Goal: Information Seeking & Learning: Learn about a topic

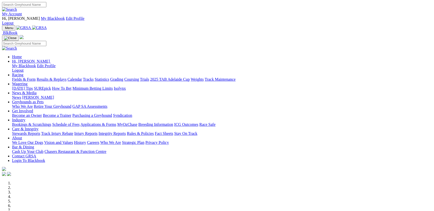
click at [66, 77] on link "Results & Replays" at bounding box center [52, 79] width 30 height 4
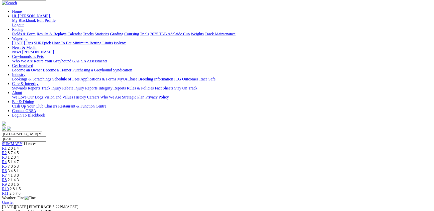
scroll to position [27, 0]
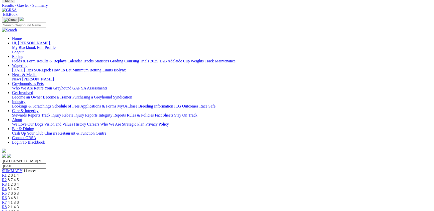
click at [7, 191] on link "R5" at bounding box center [4, 193] width 5 height 4
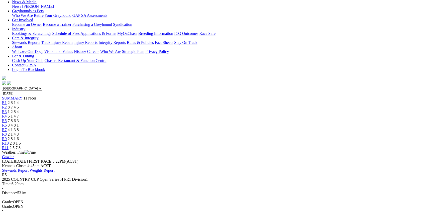
scroll to position [109, 0]
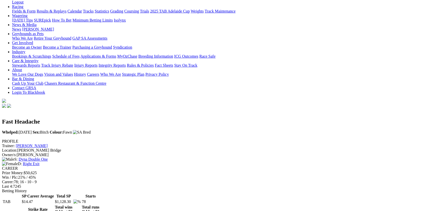
scroll to position [82, 0]
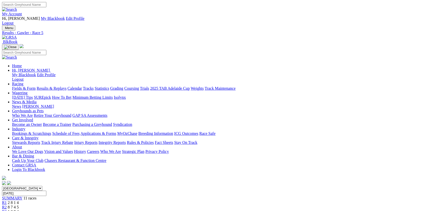
click at [36, 196] on span "11 races" at bounding box center [29, 198] width 13 height 4
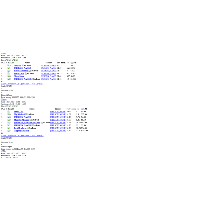
scroll to position [520, 0]
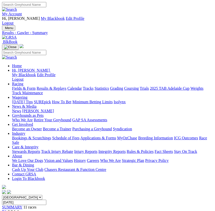
scroll to position [27, 0]
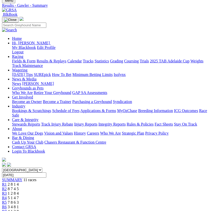
drag, startPoint x: 6, startPoint y: 115, endPoint x: 49, endPoint y: 172, distance: 72.0
copy tbody "1 Jamarra Nicole Price 37.78 - $2.80 2 Memories Of Rose Colin Swain 37.88 1.5 $…"
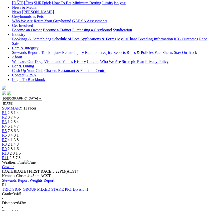
scroll to position [164, 0]
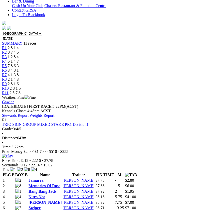
drag, startPoint x: 8, startPoint y: 105, endPoint x: 62, endPoint y: 171, distance: 84.9
copy tbody "1 Thinking Of You Hayley Chapman 23.03 - $2.90 2 Victa Krev Ron Schadow 23.13 1…"
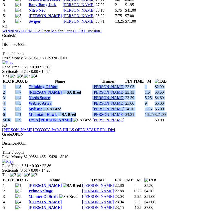
scroll to position [356, 0]
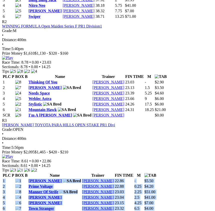
drag, startPoint x: 51, startPoint y: 117, endPoint x: 1, endPoint y: 52, distance: 83.0
click at [3, 179] on tbody "1 Orlando Grey Karen Wittholz 22.86 - $5.50 2 Prime Voltage Kevin Bewley" at bounding box center [80, 198] width 154 height 38
copy tbody "1 Orlando Grey Karen Wittholz 22.86 - $5.50 2 Prime Voltage Kevin Bewley 22.88 …"
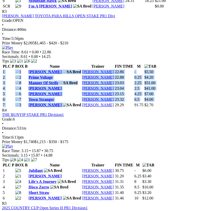
scroll to position [465, 0]
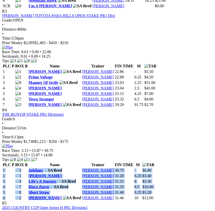
drag, startPoint x: 52, startPoint y: 135, endPoint x: 6, endPoint y: 81, distance: 70.4
click at [6, 168] on tbody "1 Jubilant Don Foster 30.75 - $6.00 2 Toora Terry Laurie Cahalan 31.20 3" at bounding box center [79, 184] width 152 height 33
copy tbody "1 Jubilant Don Foster 30.75 - $6.00 2 Toora Terry Laurie Cahalan 31.20 6.25 $3.…"
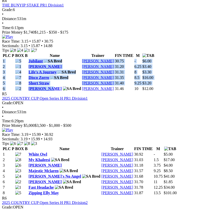
scroll to position [574, 0]
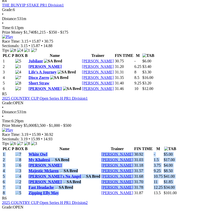
drag, startPoint x: 69, startPoint y: 177, endPoint x: 6, endPoint y: 99, distance: 101.1
click at [6, 152] on tbody "1 White Owl Vadim Roz 30.92 - $5.00 2 31.03" at bounding box center [90, 174] width 175 height 44
copy tbody "1 White Owl Vadim Roz 30.92 - $5.00 2 My Khaleesi Ben Rawlings 31.03 1.5 $17.00…"
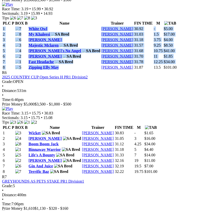
scroll to position [766, 0]
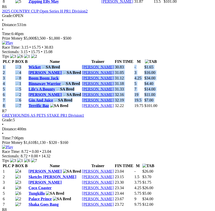
drag, startPoint x: 52, startPoint y: 133, endPoint x: 4, endPoint y: 57, distance: 90.2
click at [4, 65] on tbody "1 Wicket Robyn Mackellar 30.83 - $1.65 2 Victa Val Ron Schadow 31.05 3 3" at bounding box center [80, 87] width 155 height 44
copy tbody "1 Wicket Robyn Mackellar 30.83 - $1.65 2 Victa Val Ron Schadow 31.05 3 $16.00 3…"
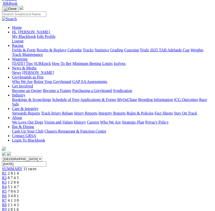
scroll to position [0, 0]
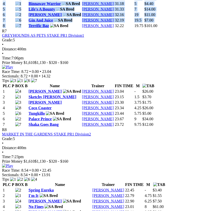
scroll to position [875, 0]
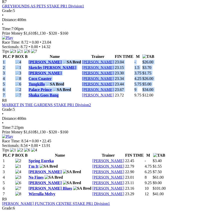
drag, startPoint x: 69, startPoint y: 163, endPoint x: 8, endPoint y: 95, distance: 91.8
click at [8, 95] on tbody "1 Bella Mac Brian Styles 23.04 - $26.00 2 Sketchy Toby Liz Harley 23.15 3" at bounding box center [79, 79] width 152 height 38
copy tbody "1 Bella Mac Brian Styles 23.04 - $26.00 2 Sketchy Toby Liz Harley 23.15 1.5 $3.…"
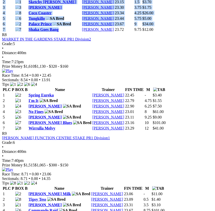
scroll to position [985, 0]
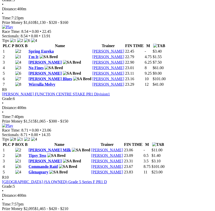
click at [55, 87] on link "Wirrulla Melvy" at bounding box center [42, 84] width 27 height 4
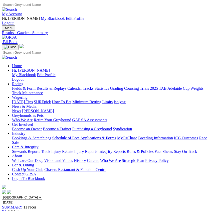
scroll to position [985, 0]
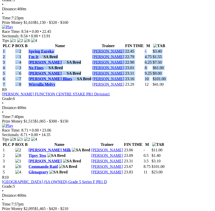
drag, startPoint x: 62, startPoint y: 191, endPoint x: 6, endPoint y: 125, distance: 86.5
click at [6, 87] on tbody "1 Spring Eureka Bill Wudarczyk 22.45 - $3.40 2 I'm It Ben Rawlings 22.79 4.75 $…" at bounding box center [85, 68] width 164 height 38
copy tbody "1 Spring Eureka Bill Wudarczyk 22.45 - $3.40 2 I'm It Ben Rawlings 22.79 4.75 $…"
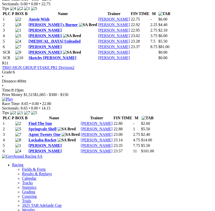
scroll to position [1204, 0]
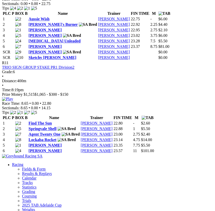
drag, startPoint x: 53, startPoint y: 88, endPoint x: 3, endPoint y: 43, distance: 68.4
copy tbody "1 Hayden's Milk Ben Rawlings 23.06 - $11.00 2 Tipsy Tess Alan Mcculloch 23.09 0…"
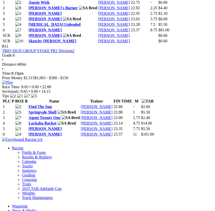
scroll to position [1313, 0]
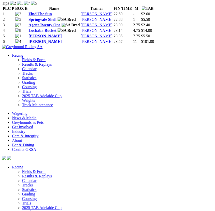
drag, startPoint x: 62, startPoint y: 127, endPoint x: 8, endPoint y: 49, distance: 94.5
copy tbody "1 Aussie Wish Clint Trengove 22.75 - $6.00 2 Ricki's Burner Tim Richards 22.92 …"
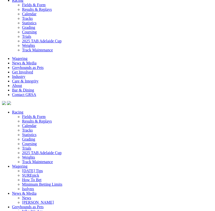
scroll to position [1422, 0]
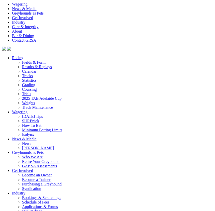
drag, startPoint x: 53, startPoint y: 145, endPoint x: 4, endPoint y: 91, distance: 73.3
copy tbody "1 Find The Sun Kim Johnstone 22.80 - $2.60 2 Springvale Shell Mike Wittholz 22.…"
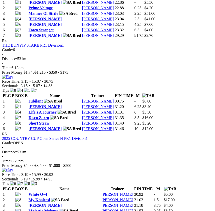
scroll to position [465, 0]
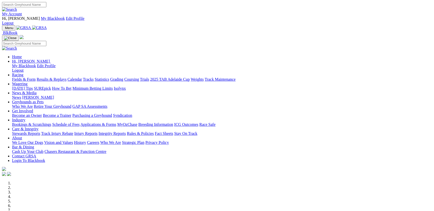
click at [23, 73] on link "Racing" at bounding box center [17, 75] width 11 height 4
click at [36, 77] on link "Fields & Form" at bounding box center [24, 79] width 24 height 4
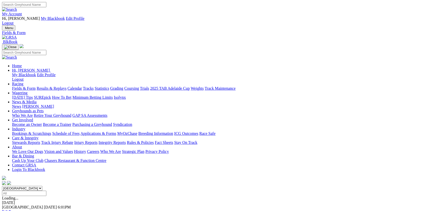
click at [11, 210] on link "F" at bounding box center [10, 212] width 2 height 4
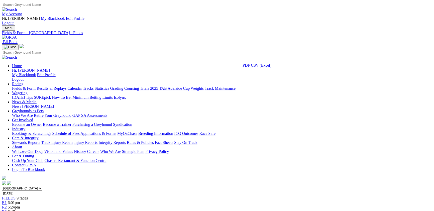
click at [272, 67] on link "CSV (Excel)" at bounding box center [261, 65] width 21 height 4
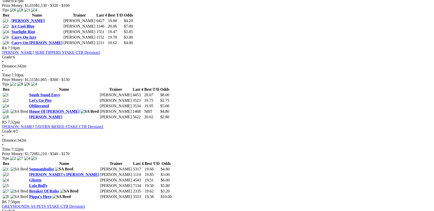
scroll to position [465, 0]
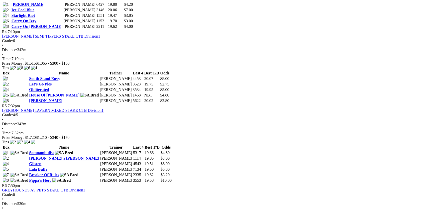
scroll to position [492, 0]
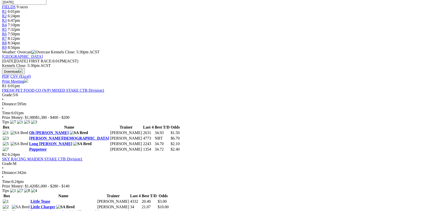
scroll to position [137, 0]
